Goal: Register for event/course

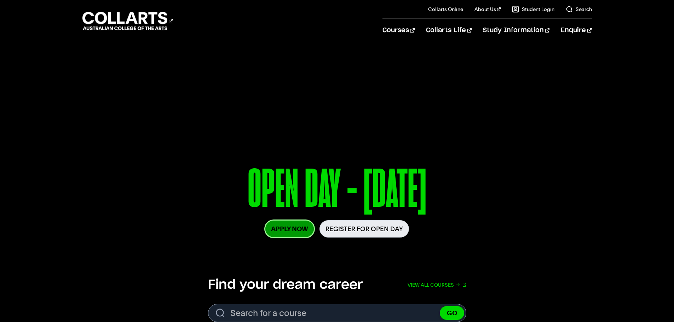
click at [299, 231] on link "Apply Now" at bounding box center [289, 229] width 48 height 17
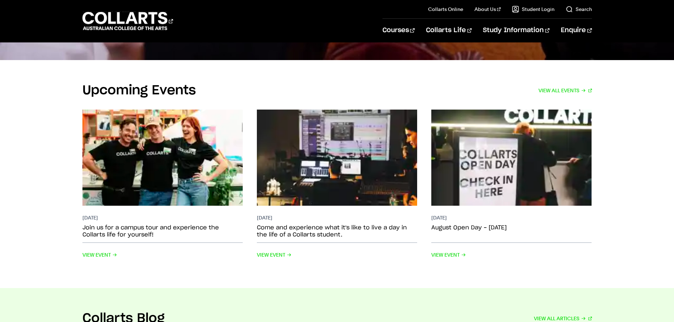
scroll to position [1885, 0]
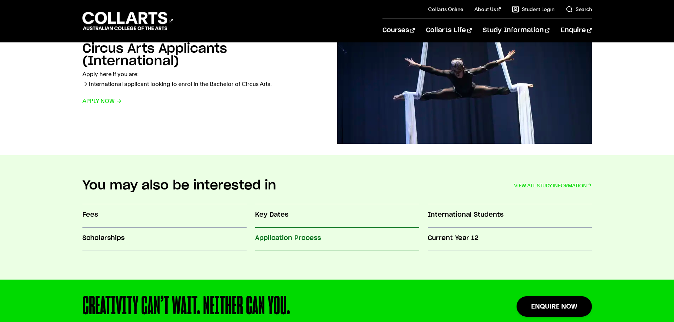
scroll to position [672, 0]
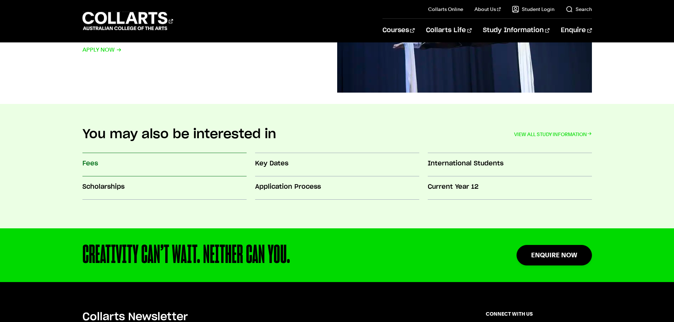
click at [160, 173] on link "Fees" at bounding box center [164, 164] width 164 height 23
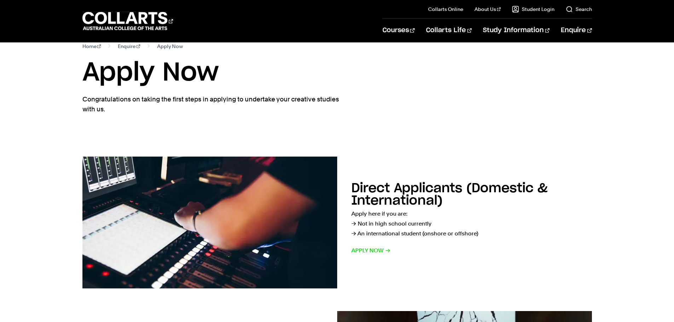
scroll to position [0, 0]
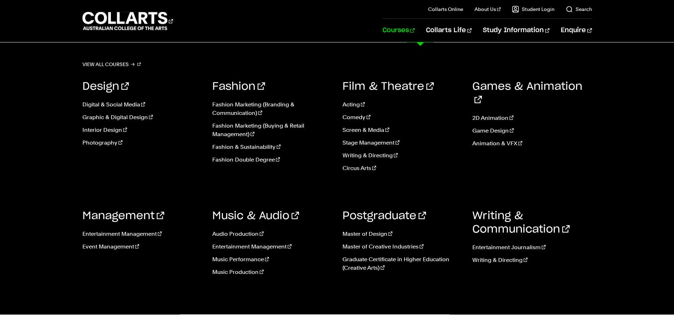
click at [414, 33] on link "Courses" at bounding box center [398, 30] width 32 height 23
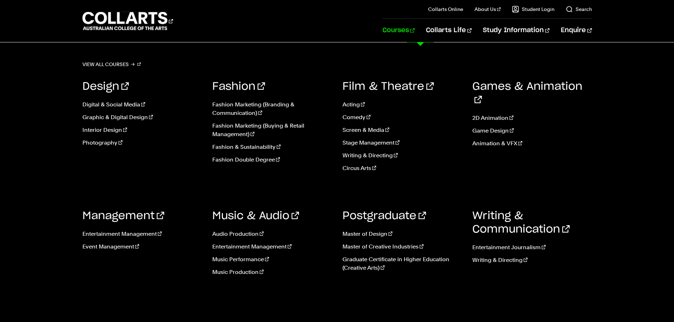
scroll to position [862, 0]
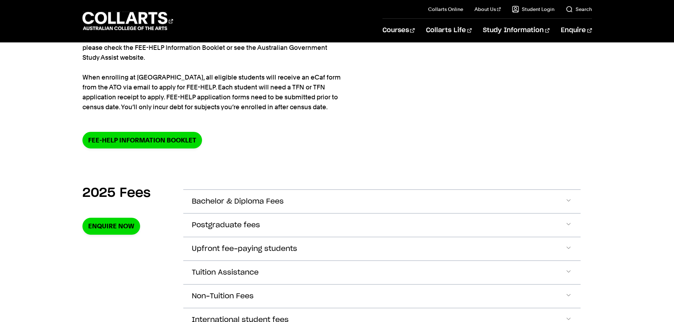
scroll to position [141, 0]
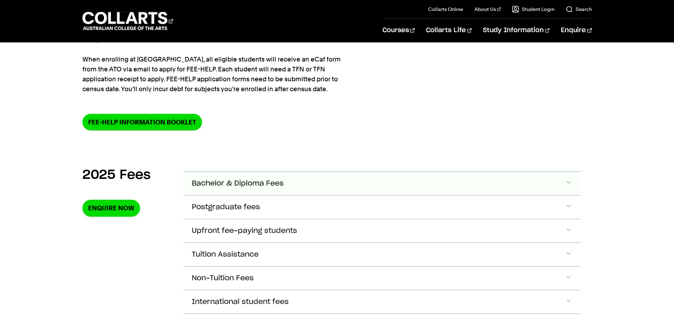
click at [225, 180] on span "Bachelor & Diploma Fees" at bounding box center [238, 184] width 92 height 8
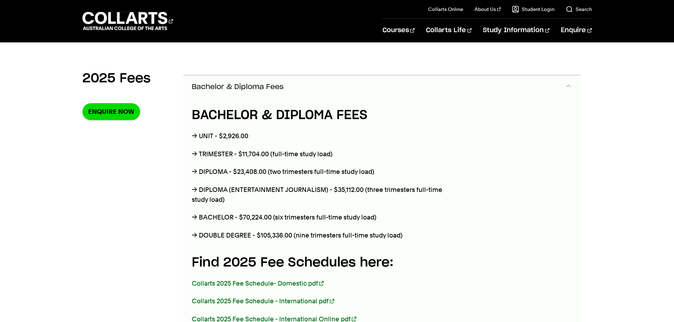
scroll to position [250, 0]
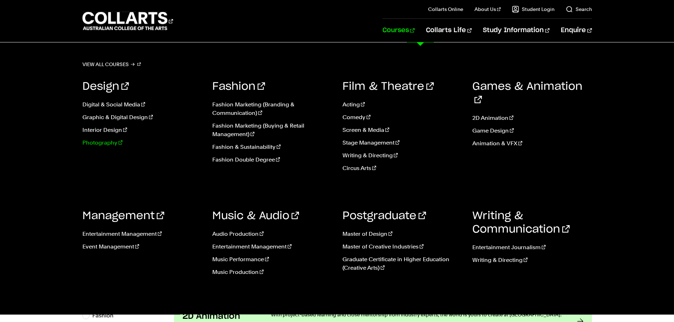
click at [112, 141] on link "Photography" at bounding box center [142, 143] width 120 height 8
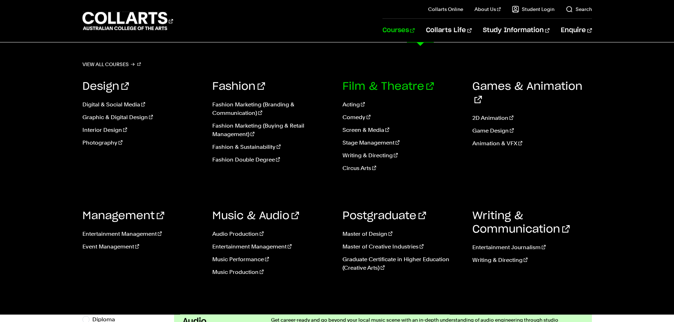
scroll to position [282, 0]
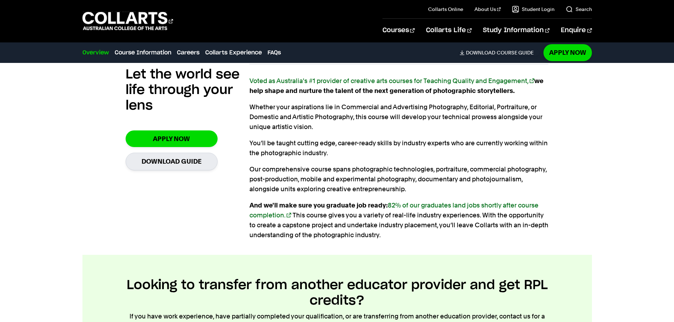
scroll to position [495, 0]
click at [195, 143] on link "Apply Now" at bounding box center [172, 138] width 92 height 17
drag, startPoint x: 412, startPoint y: 76, endPoint x: 407, endPoint y: 77, distance: 5.4
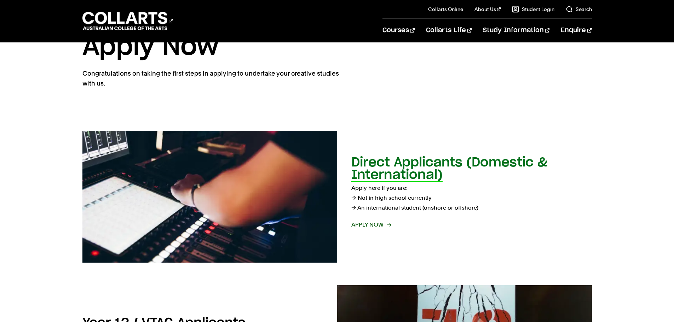
scroll to position [35, 0]
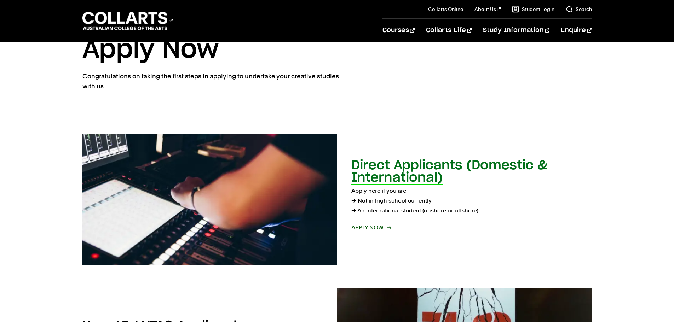
click at [376, 174] on h2 "Direct Applicants (Domestic & International)" at bounding box center [449, 171] width 196 height 25
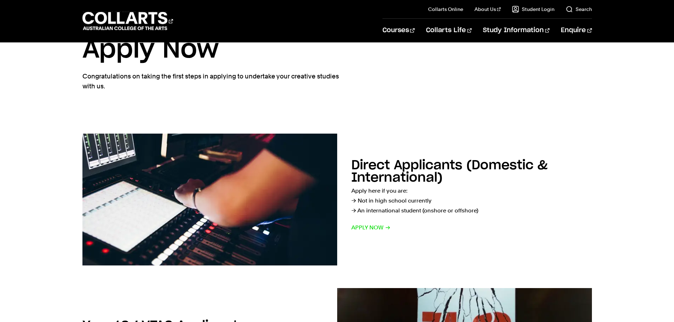
drag, startPoint x: 419, startPoint y: 66, endPoint x: 416, endPoint y: 71, distance: 5.6
